Goal: Task Accomplishment & Management: Complete application form

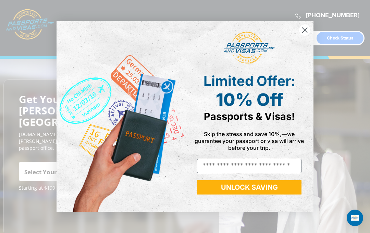
click at [302, 27] on circle "Close dialog" at bounding box center [304, 29] width 11 height 11
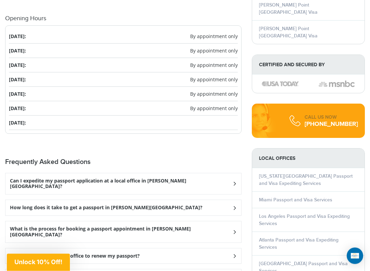
scroll to position [823, 0]
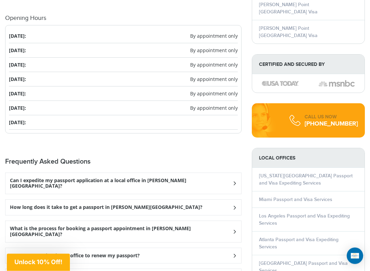
click at [235, 181] on icon at bounding box center [234, 183] width 7 height 4
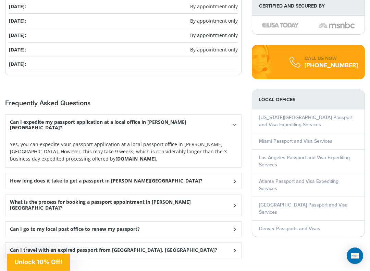
scroll to position [882, 0]
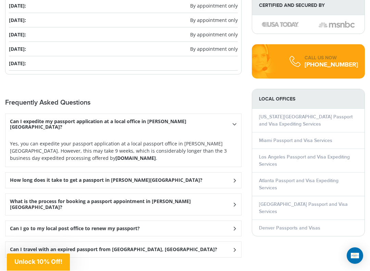
click at [235, 194] on div "What is the process for booking a passport appointment in [PERSON_NAME][GEOGRAP…" at bounding box center [123, 204] width 236 height 21
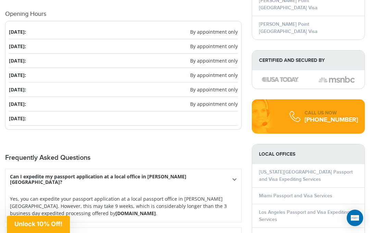
scroll to position [826, 0]
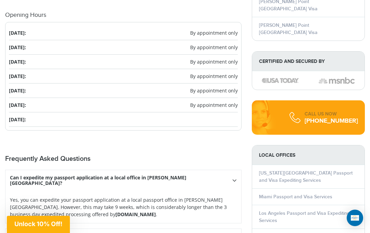
click at [202, 55] on li "[DATE]: By appointment only" at bounding box center [123, 62] width 229 height 14
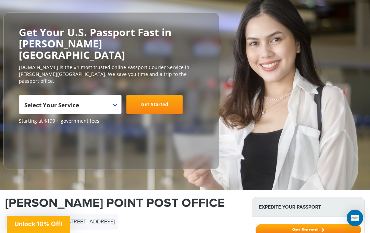
scroll to position [67, 0]
click at [116, 95] on span at bounding box center [118, 99] width 7 height 9
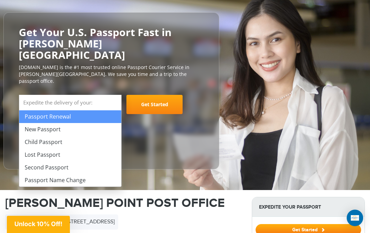
select select "**********"
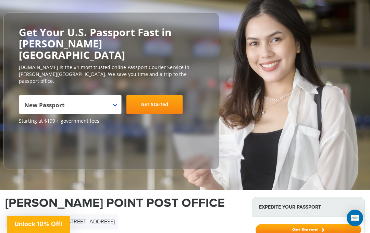
click at [164, 95] on link "Get Started" at bounding box center [155, 104] width 56 height 19
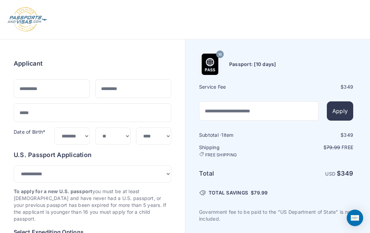
select select "***"
